Goal: Information Seeking & Learning: Learn about a topic

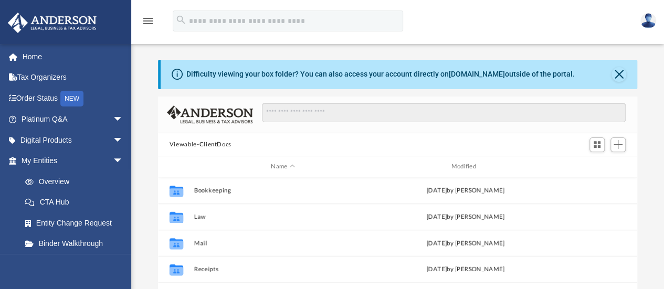
click at [53, 121] on link "Platinum Q&A arrow_drop_down" at bounding box center [73, 119] width 132 height 21
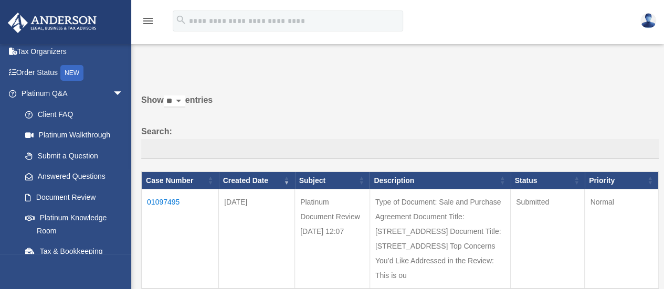
scroll to position [38, 0]
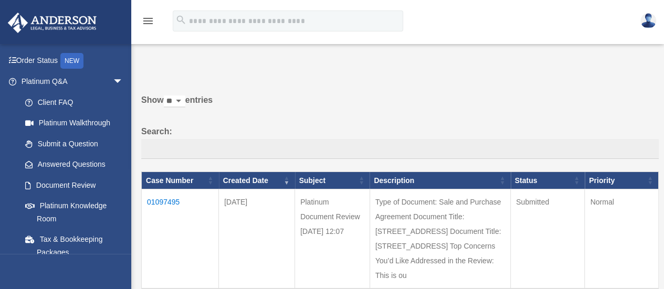
click at [58, 204] on link "Platinum Knowledge Room" at bounding box center [74, 213] width 119 height 34
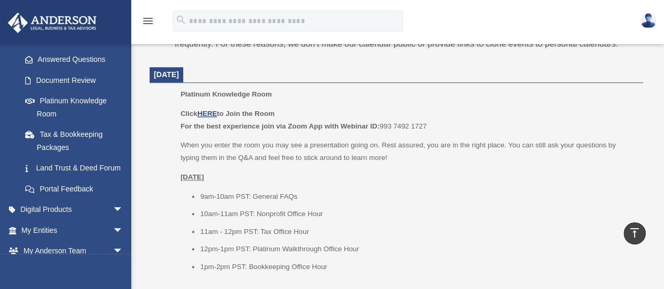
scroll to position [416, 0]
click at [214, 111] on u "HERE" at bounding box center [206, 113] width 19 height 8
